Goal: Find specific page/section: Find specific page/section

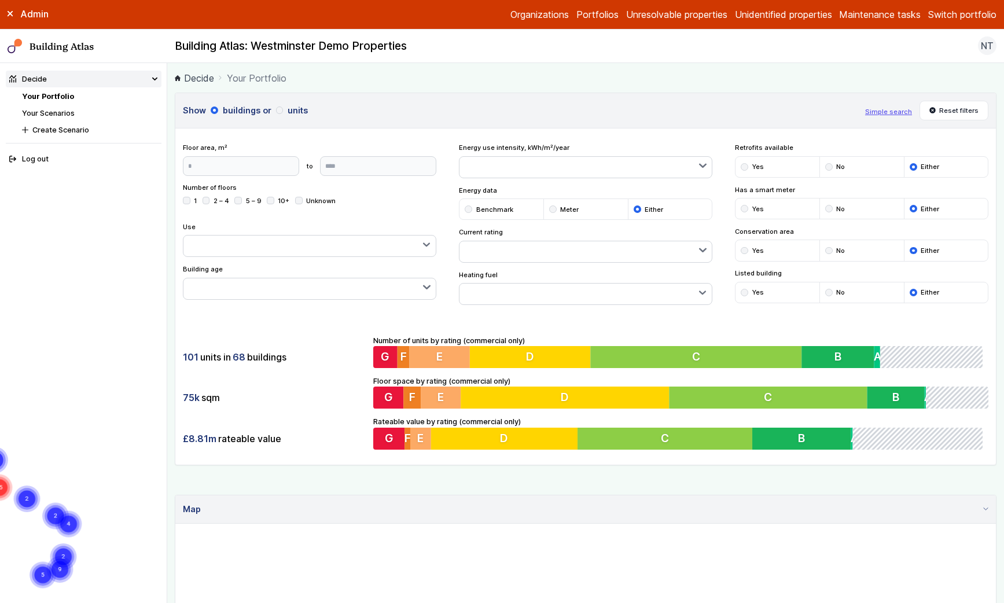
scroll to position [388, 0]
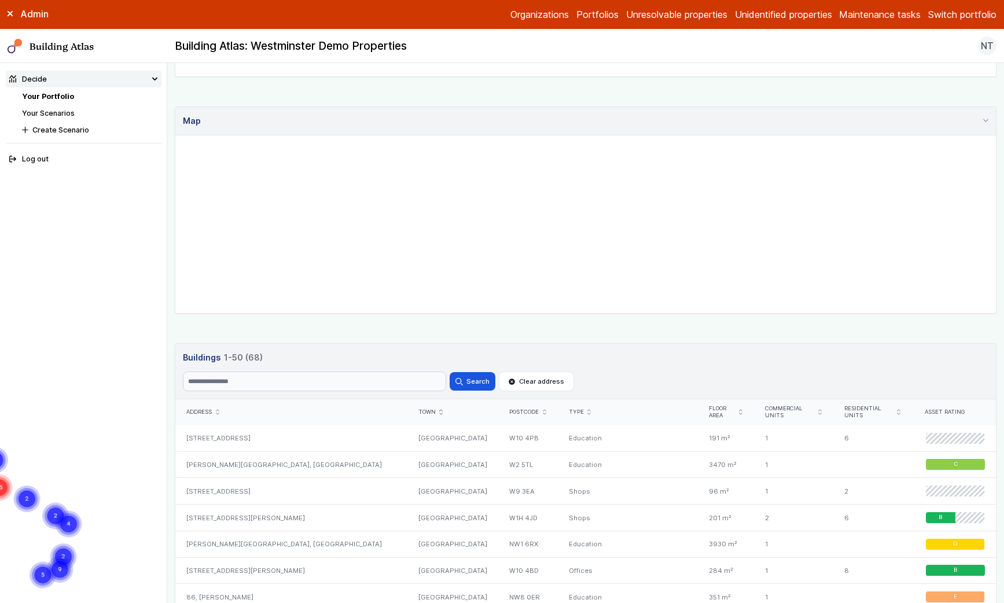
click at [947, 8] on button "Switch portfolio" at bounding box center [963, 15] width 68 height 14
click at [0, 0] on button "GBE Demo" at bounding box center [0, 0] width 0 height 0
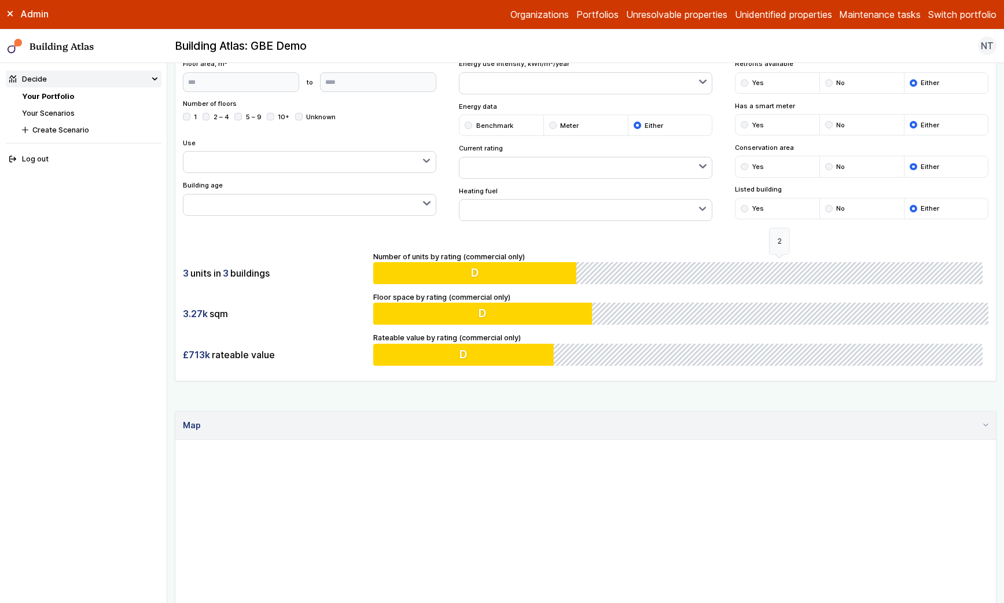
scroll to position [376, 0]
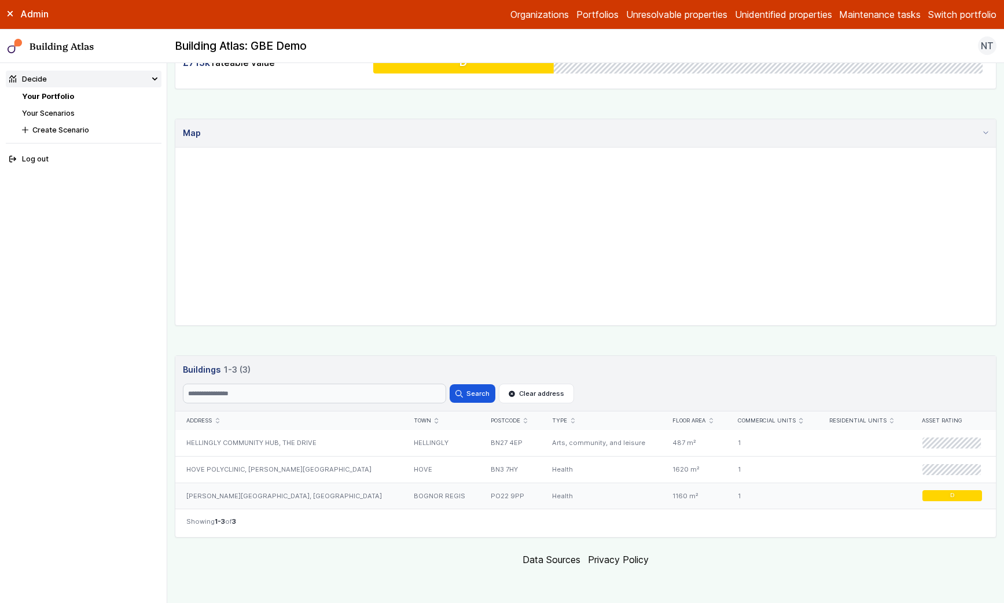
click at [364, 495] on div "[PERSON_NAME][GEOGRAPHIC_DATA], [GEOGRAPHIC_DATA]" at bounding box center [289, 496] width 228 height 26
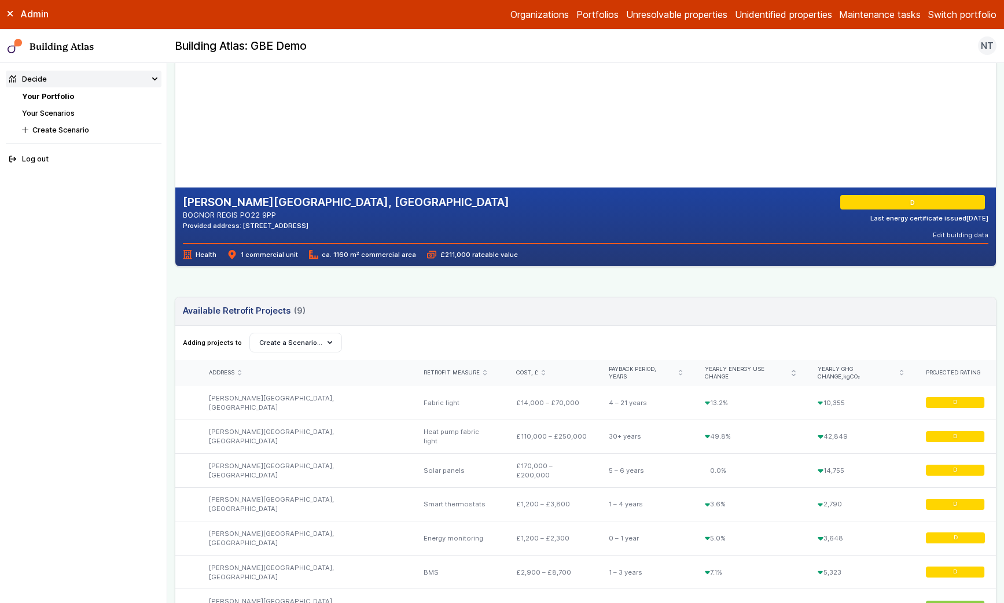
scroll to position [166, 0]
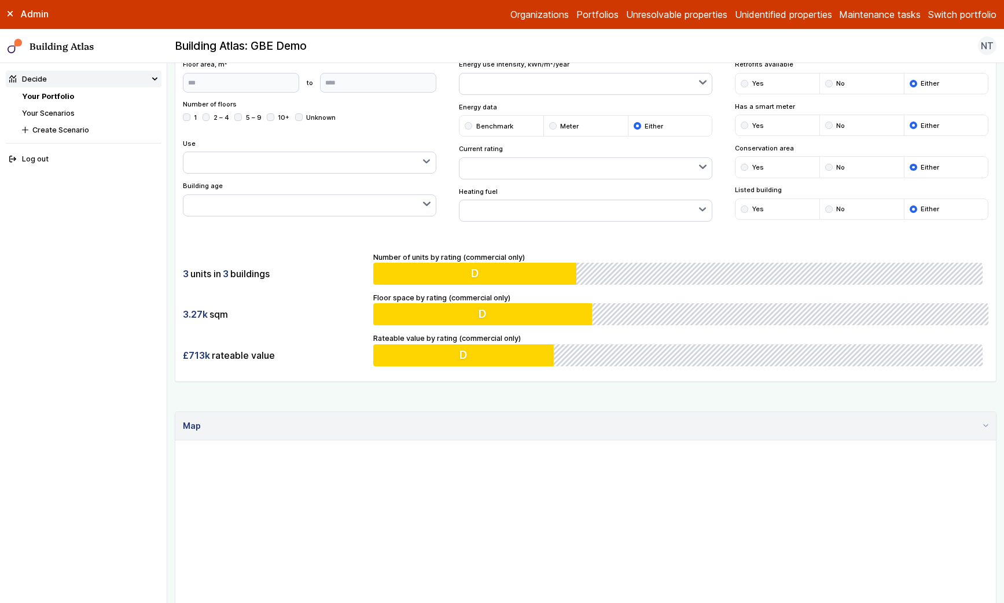
scroll to position [376, 0]
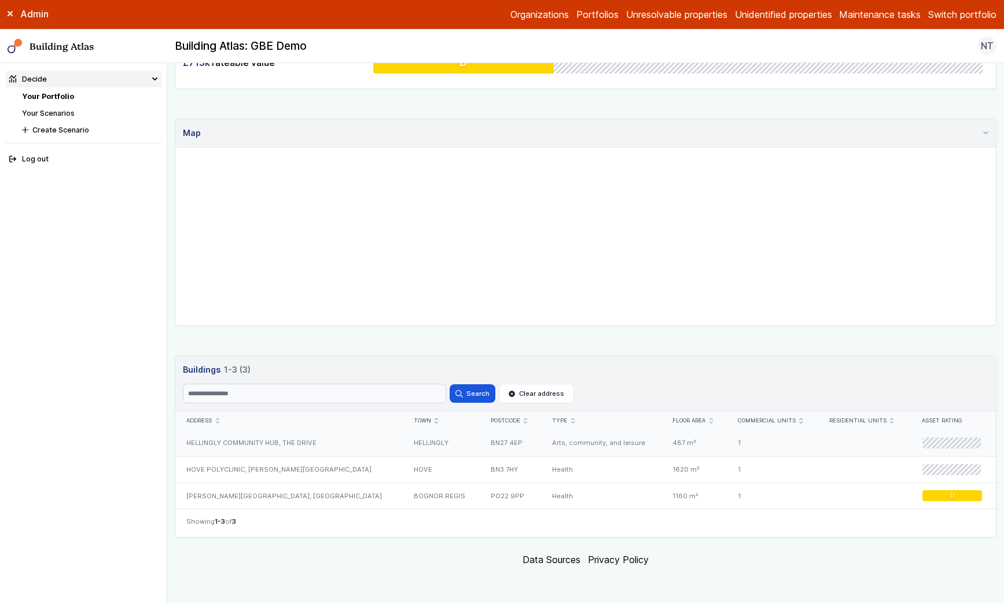
click at [294, 441] on div "HELLINGLY COMMUNITY HUB, THE DRIVE" at bounding box center [289, 443] width 228 height 26
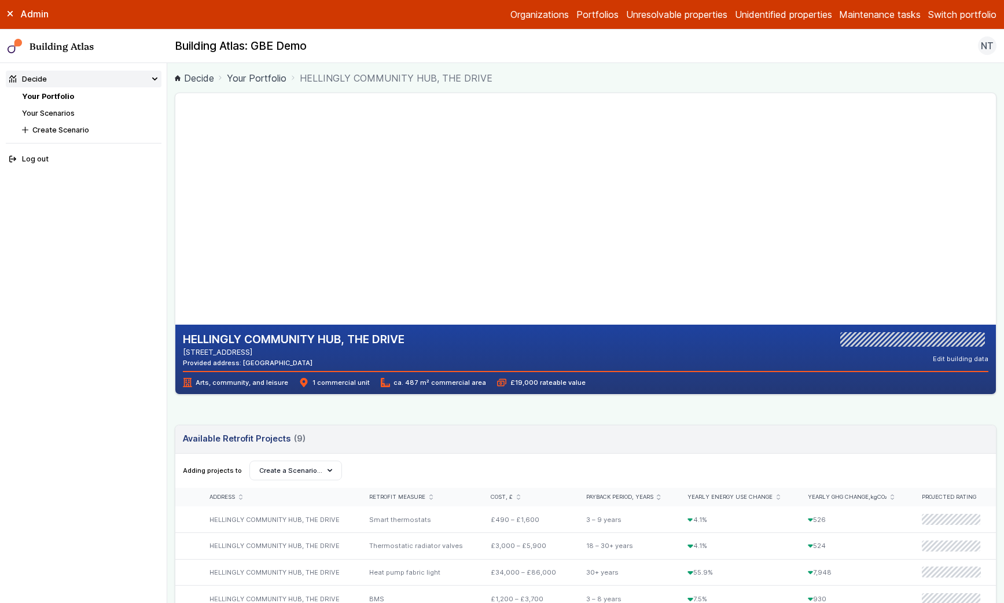
drag, startPoint x: 270, startPoint y: 364, endPoint x: 309, endPoint y: 364, distance: 38.8
click at [309, 364] on div "Provided address: [GEOGRAPHIC_DATA]" at bounding box center [294, 362] width 222 height 9
copy div "BN27 4EP"
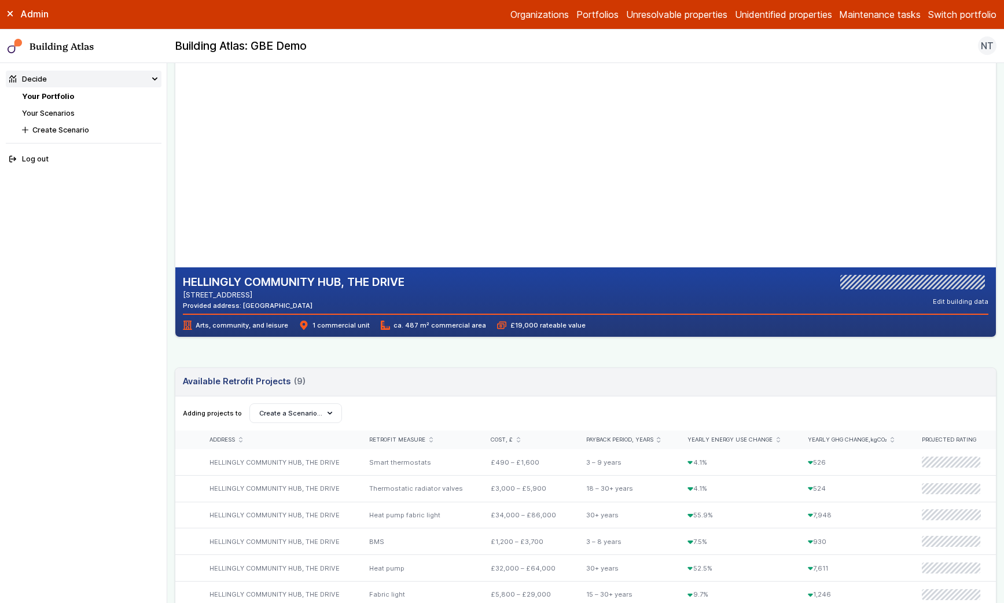
scroll to position [41, 0]
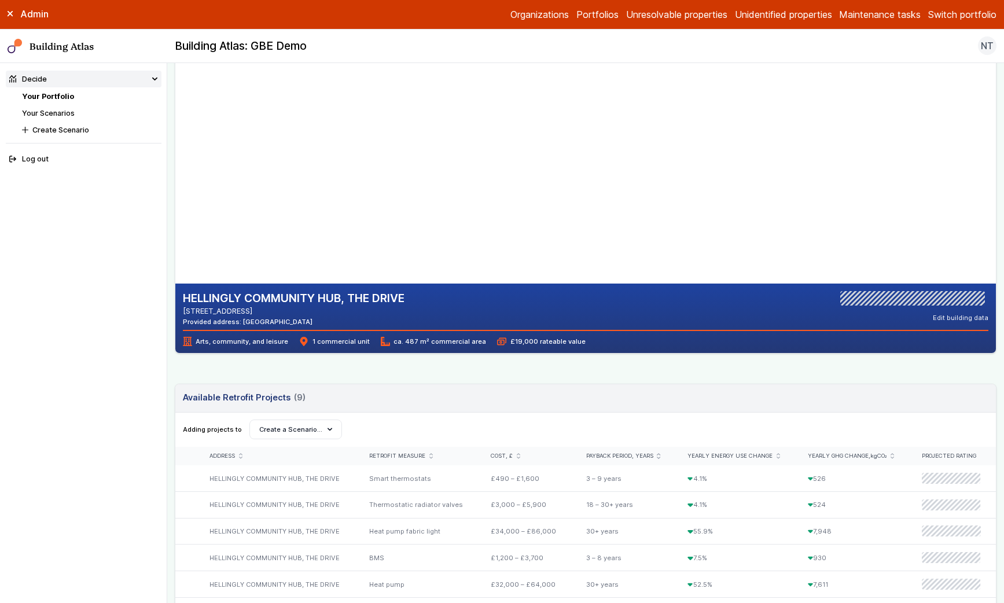
drag, startPoint x: 479, startPoint y: 219, endPoint x: 445, endPoint y: 177, distance: 54.8
click at [175, 175] on gmp-map-3d at bounding box center [175, 168] width 0 height 232
drag, startPoint x: 445, startPoint y: 177, endPoint x: 447, endPoint y: 188, distance: 11.8
click at [175, 188] on gmp-map-3d at bounding box center [175, 168] width 0 height 232
drag, startPoint x: 447, startPoint y: 188, endPoint x: 445, endPoint y: 211, distance: 23.3
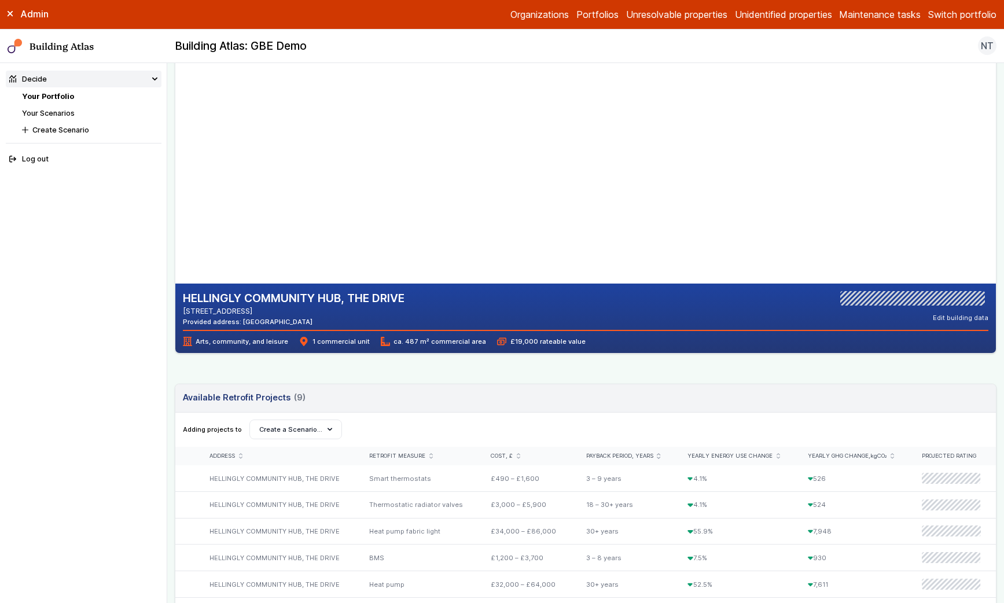
click at [175, 211] on gmp-map-3d at bounding box center [175, 168] width 0 height 232
drag, startPoint x: 466, startPoint y: 193, endPoint x: 509, endPoint y: 165, distance: 51.4
click at [175, 165] on gmp-map-3d at bounding box center [175, 168] width 0 height 232
drag, startPoint x: 497, startPoint y: 166, endPoint x: 391, endPoint y: 171, distance: 106.1
click at [175, 171] on gmp-map-3d at bounding box center [175, 168] width 0 height 232
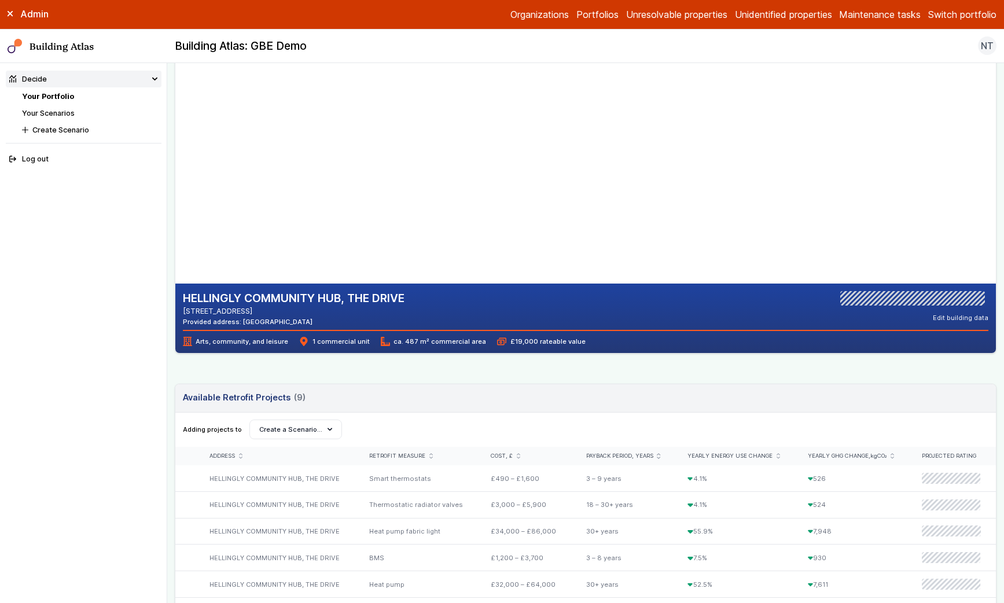
drag, startPoint x: 486, startPoint y: 185, endPoint x: 433, endPoint y: 178, distance: 53.7
click at [175, 176] on gmp-map-3d at bounding box center [175, 168] width 0 height 232
drag, startPoint x: 506, startPoint y: 214, endPoint x: 403, endPoint y: 179, distance: 108.7
click at [175, 179] on gmp-map-3d at bounding box center [175, 168] width 0 height 232
drag, startPoint x: 464, startPoint y: 228, endPoint x: 442, endPoint y: 223, distance: 22.4
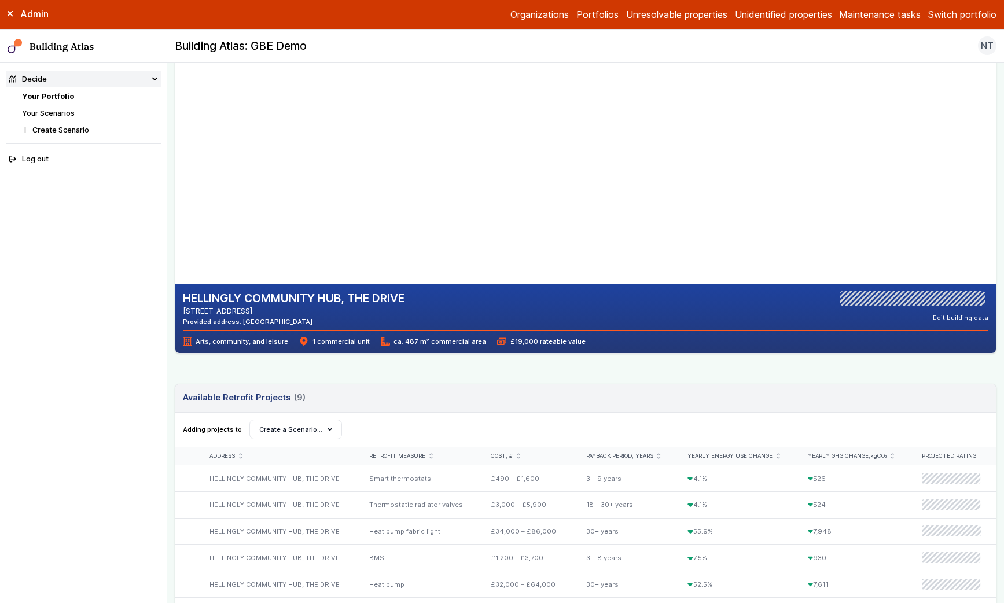
click at [175, 223] on gmp-map-3d at bounding box center [175, 168] width 0 height 232
drag, startPoint x: 441, startPoint y: 224, endPoint x: 487, endPoint y: 223, distance: 46.3
click at [175, 223] on gmp-map-3d at bounding box center [175, 168] width 0 height 232
drag, startPoint x: 406, startPoint y: 239, endPoint x: 364, endPoint y: 234, distance: 42.6
click at [175, 234] on gmp-map-3d at bounding box center [175, 168] width 0 height 232
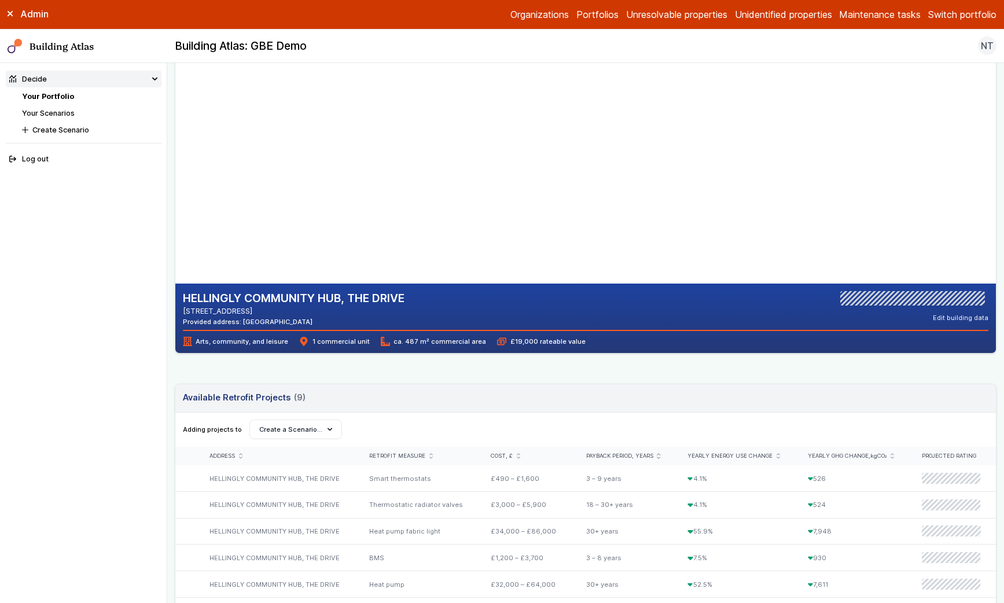
drag, startPoint x: 413, startPoint y: 240, endPoint x: 400, endPoint y: 185, distance: 55.9
click at [175, 185] on gmp-map-3d at bounding box center [175, 168] width 0 height 232
drag, startPoint x: 365, startPoint y: 178, endPoint x: 365, endPoint y: 200, distance: 22.0
click at [175, 200] on gmp-map-3d at bounding box center [175, 168] width 0 height 232
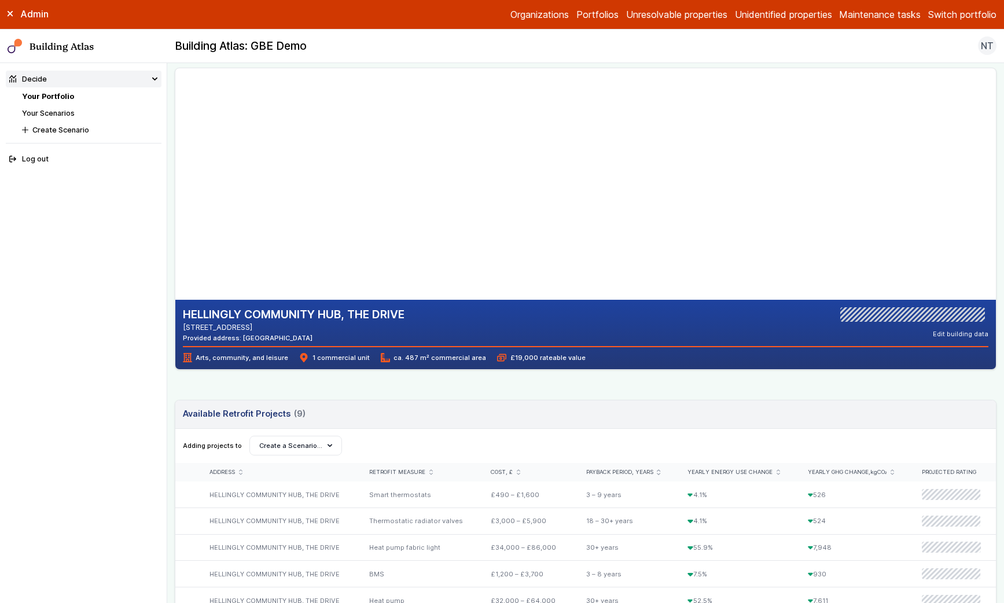
scroll to position [0, 0]
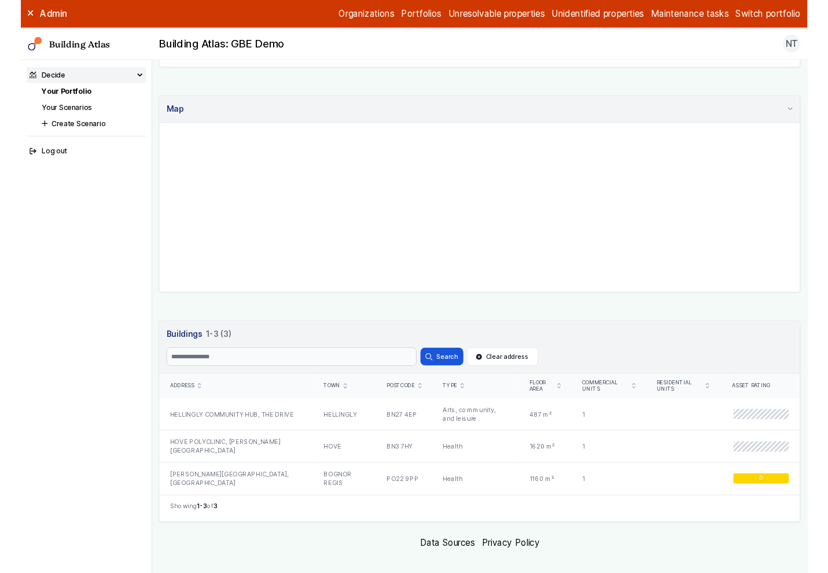
scroll to position [398, 0]
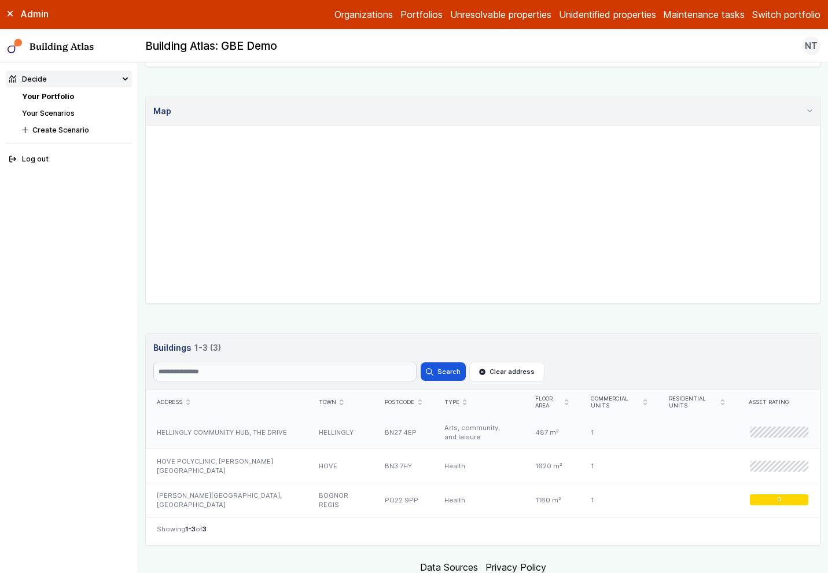
click at [241, 435] on div "HELLINGLY COMMUNITY HUB, THE DRIVE" at bounding box center [227, 433] width 162 height 34
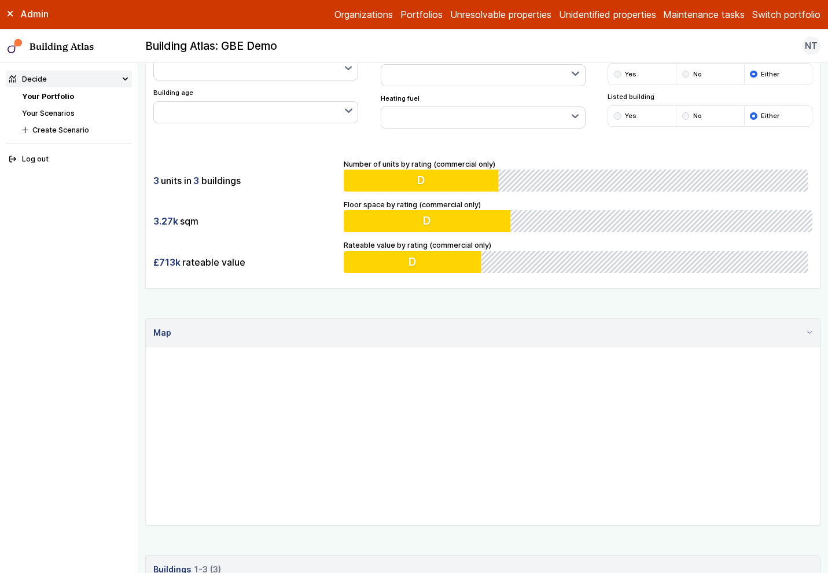
scroll to position [428, 0]
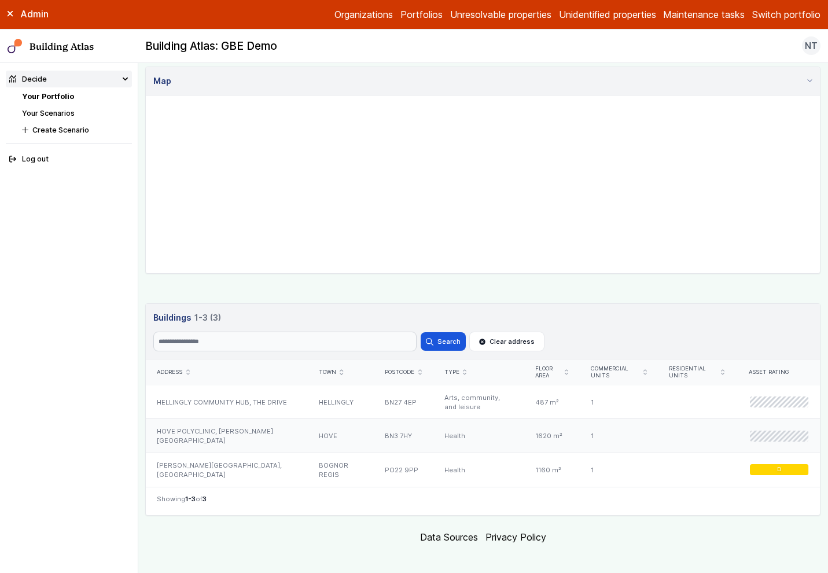
click at [212, 428] on div "HOVE POLYCLINIC, [PERSON_NAME][GEOGRAPHIC_DATA]" at bounding box center [227, 436] width 162 height 34
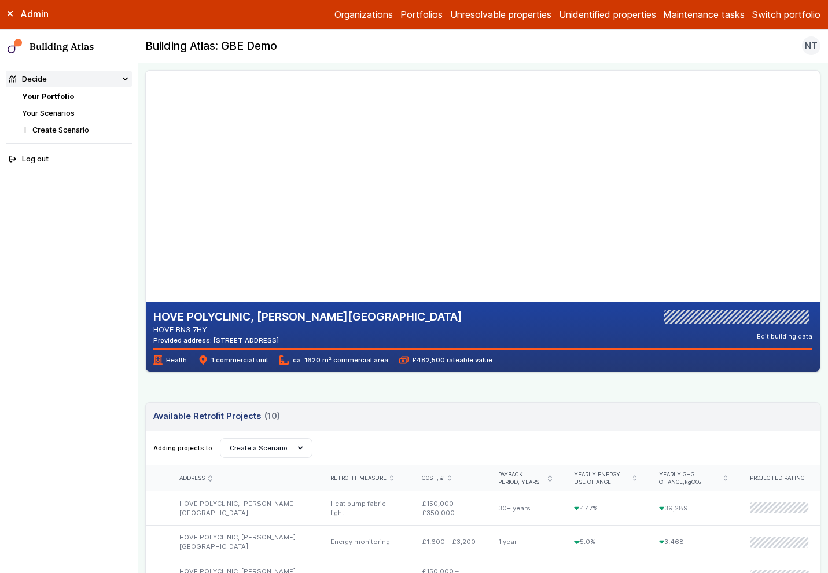
scroll to position [21, 0]
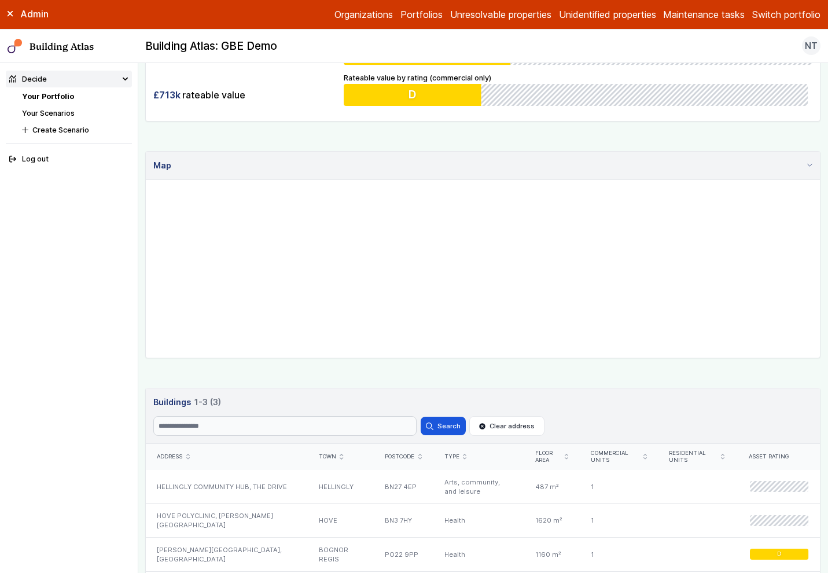
scroll to position [428, 0]
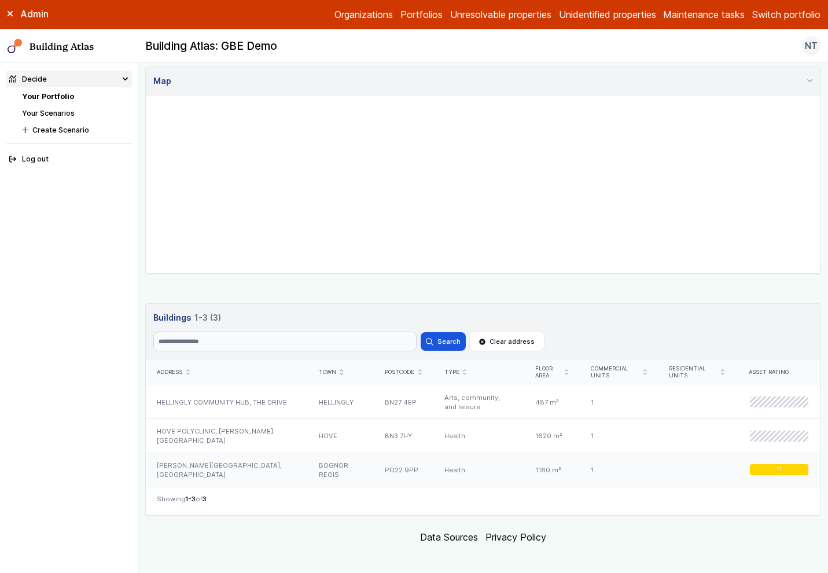
click at [226, 458] on div "[PERSON_NAME][GEOGRAPHIC_DATA], [GEOGRAPHIC_DATA]" at bounding box center [227, 470] width 162 height 34
